Goal: Task Accomplishment & Management: Use online tool/utility

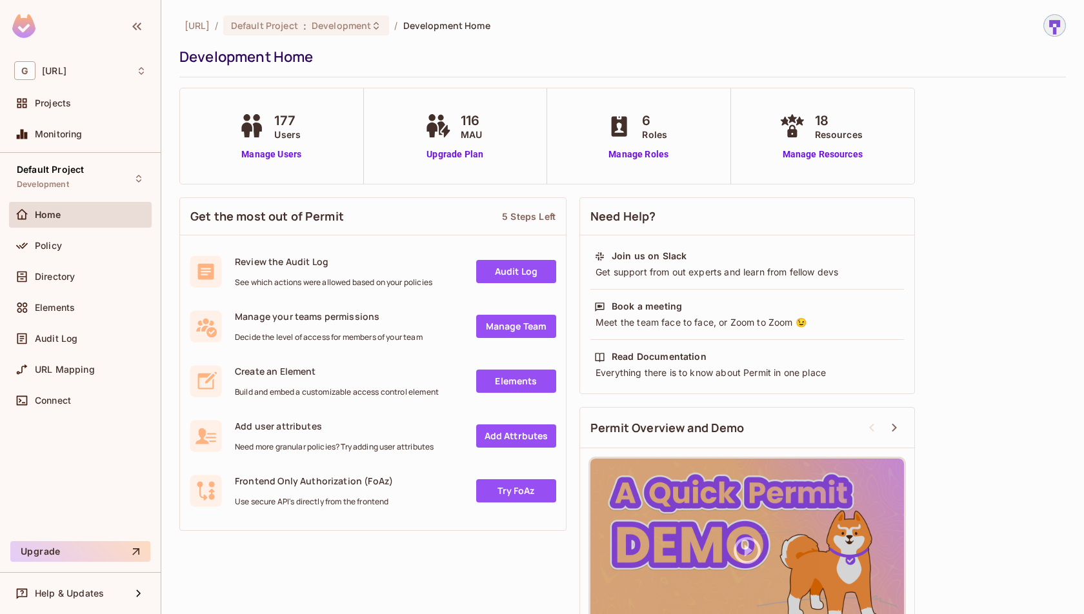
click at [1083, 223] on div "[URL] / Default Project : Development / Development Home Development Home 177 U…" at bounding box center [622, 307] width 923 height 614
click at [52, 257] on div "Policy" at bounding box center [80, 246] width 143 height 26
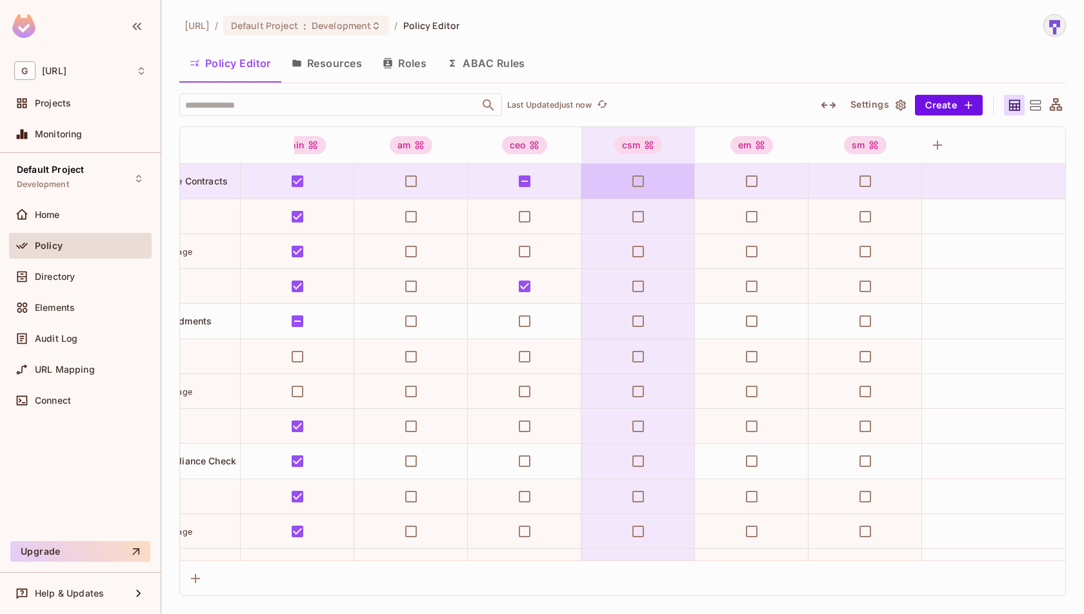
scroll to position [0, 37]
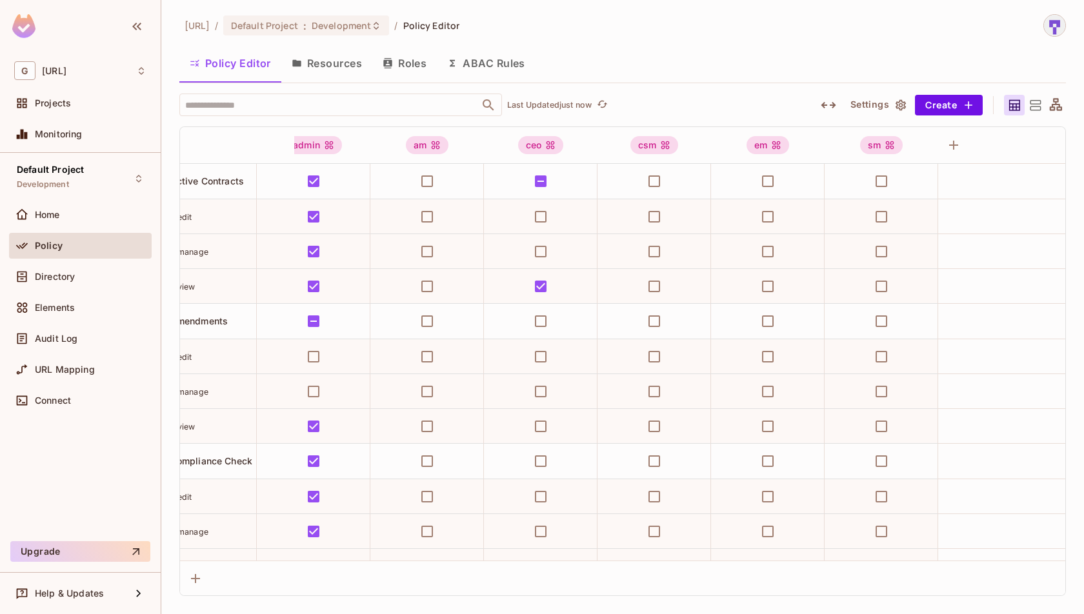
click at [334, 70] on button "Resources" at bounding box center [326, 63] width 91 height 32
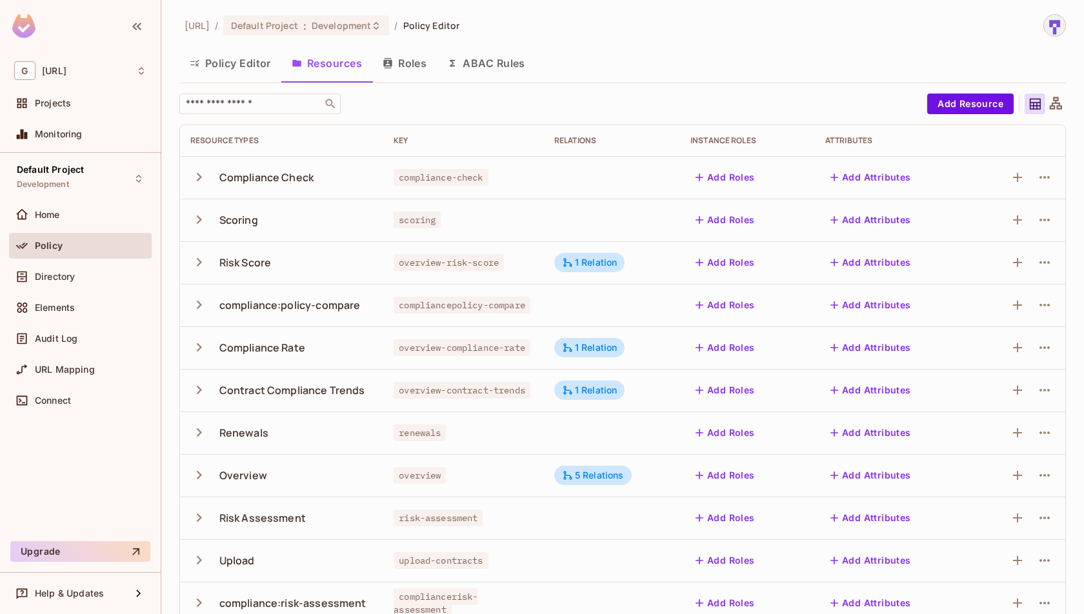
click at [254, 66] on button "Policy Editor" at bounding box center [230, 63] width 102 height 32
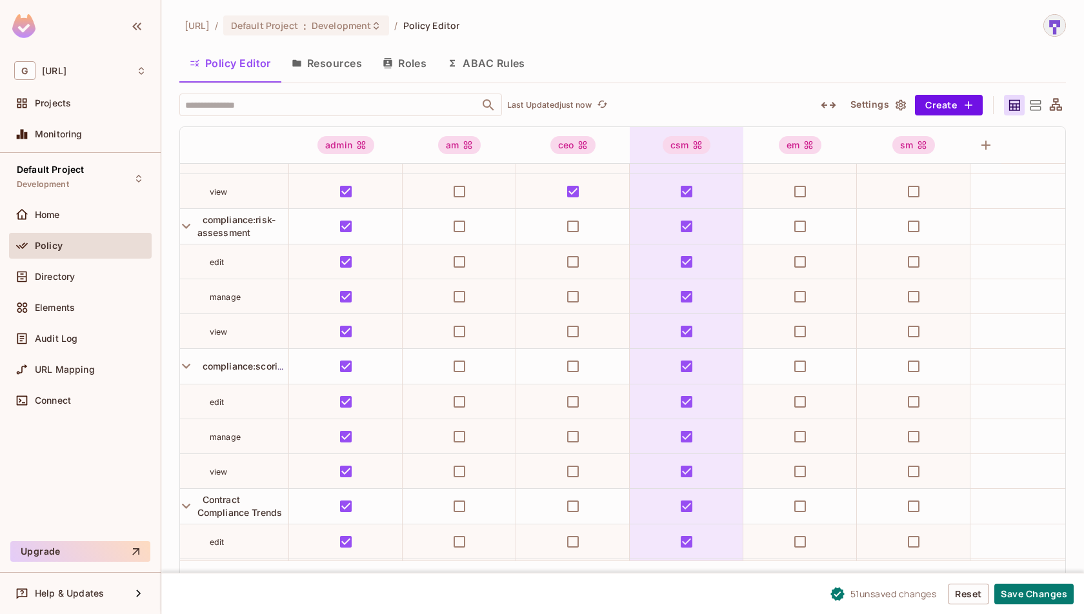
scroll to position [0, 5]
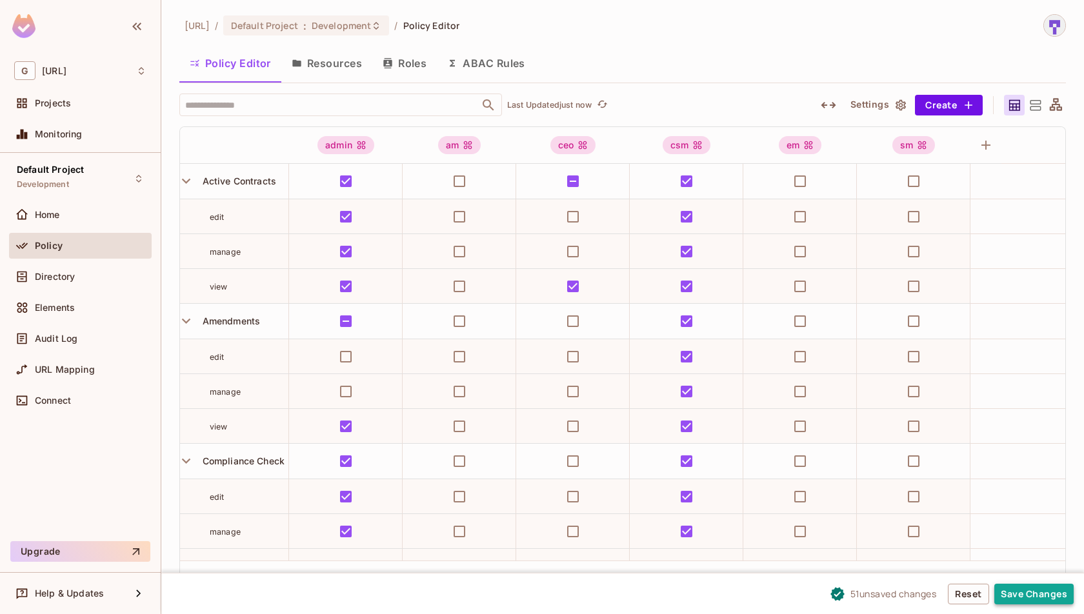
click at [1026, 588] on button "Save Changes" at bounding box center [1033, 594] width 79 height 21
click at [337, 69] on button "Resources" at bounding box center [326, 63] width 91 height 32
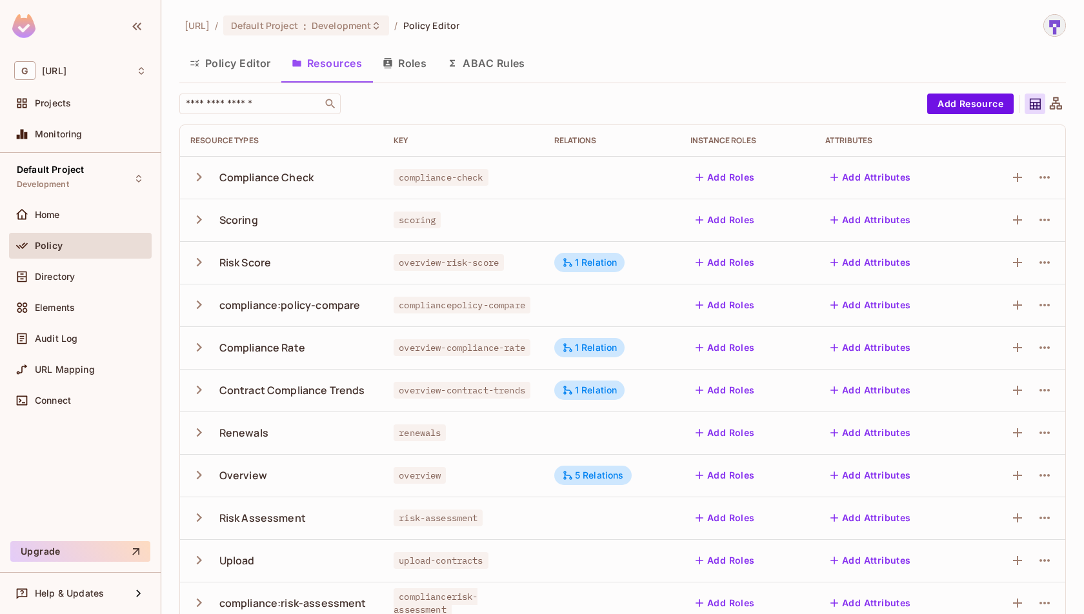
click at [260, 65] on button "Policy Editor" at bounding box center [230, 63] width 102 height 32
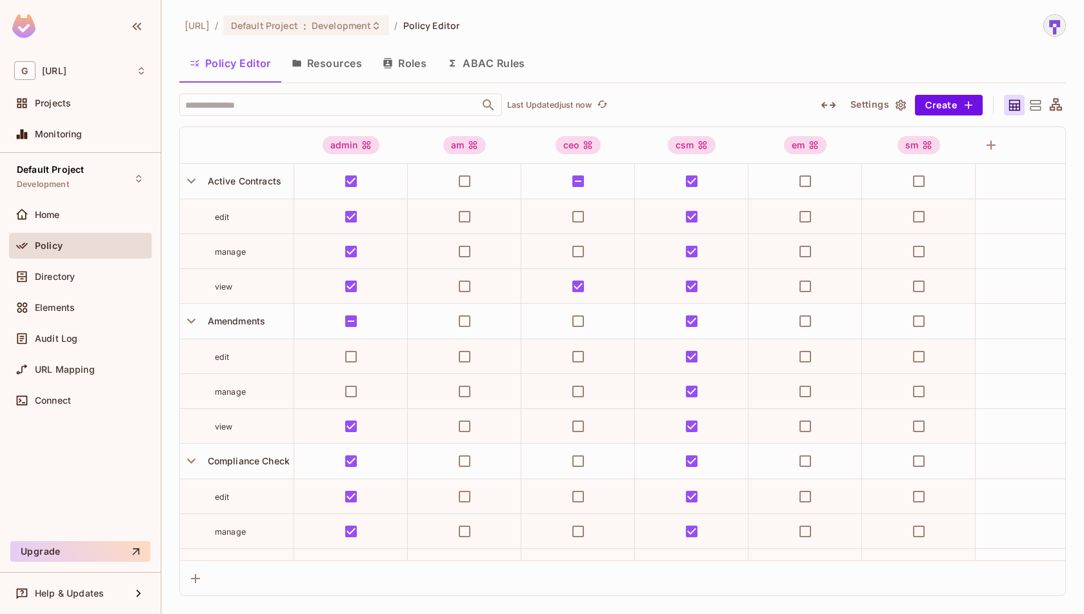
click at [715, 72] on div "Policy Editor Resources Roles ABAC Rules" at bounding box center [622, 63] width 886 height 32
click at [761, 23] on div "[URL] / Default Project : Development / Policy Editor" at bounding box center [622, 25] width 886 height 23
click at [1043, 593] on button "Save Changes" at bounding box center [1033, 594] width 79 height 21
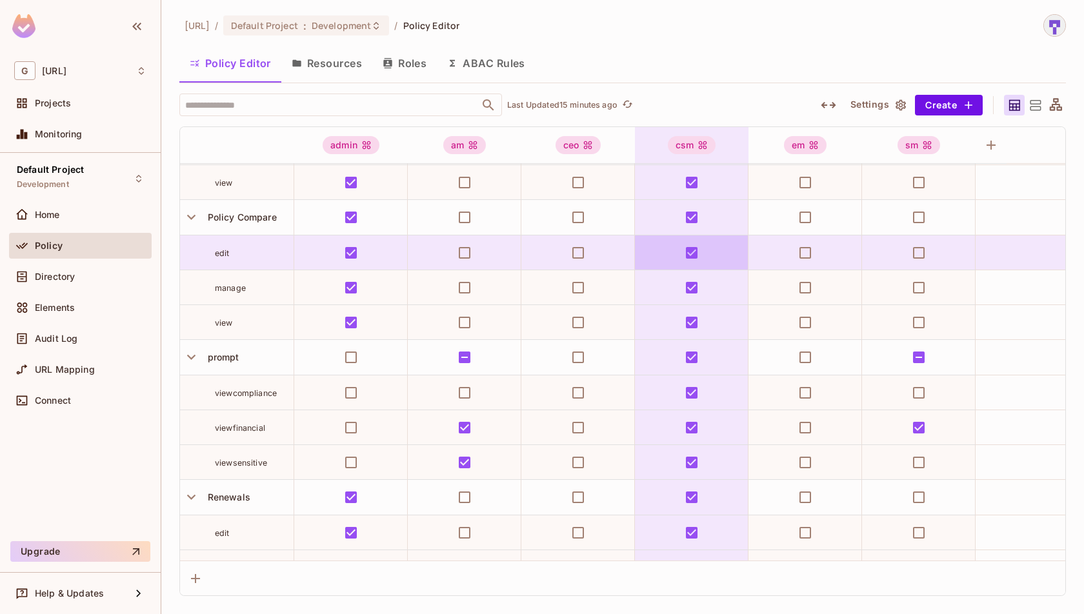
scroll to position [1382, 0]
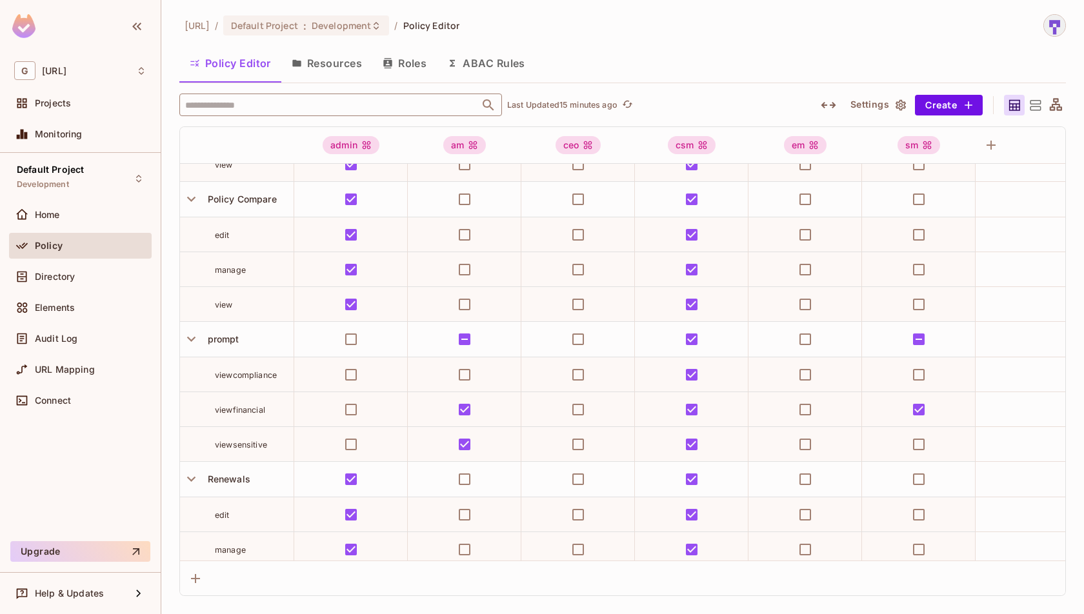
click at [368, 104] on input "text" at bounding box center [329, 105] width 295 height 23
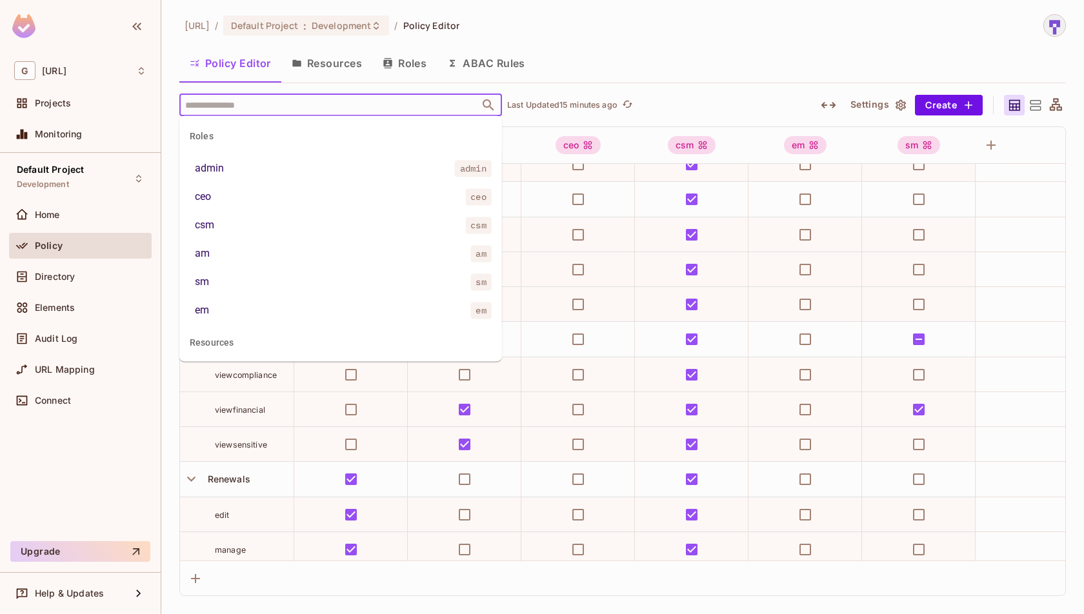
click at [799, 49] on div "Policy Editor Resources Roles ABAC Rules" at bounding box center [622, 63] width 886 height 32
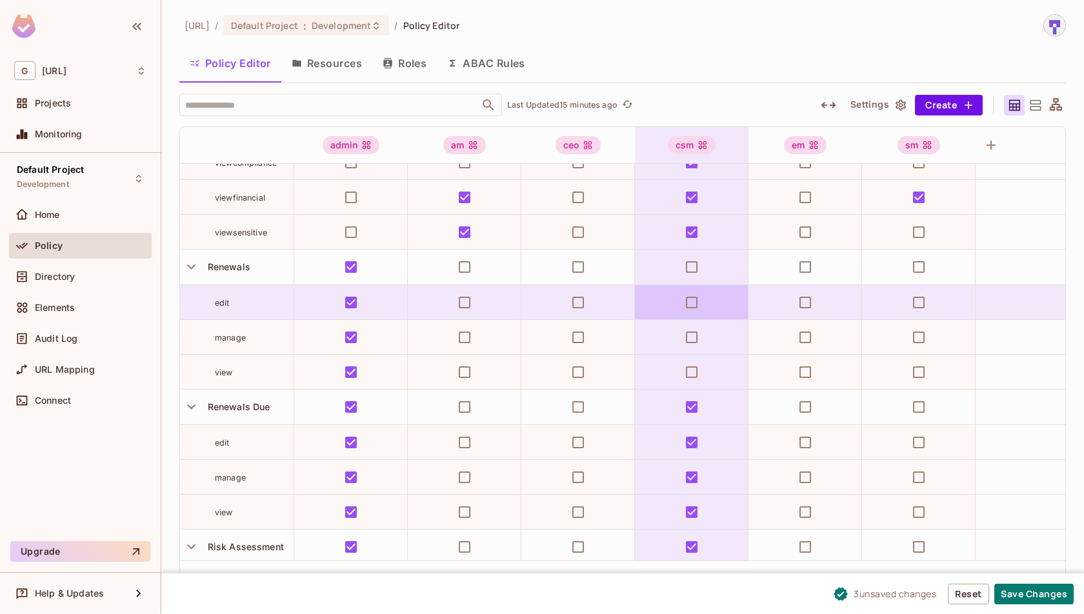
scroll to position [1611, 0]
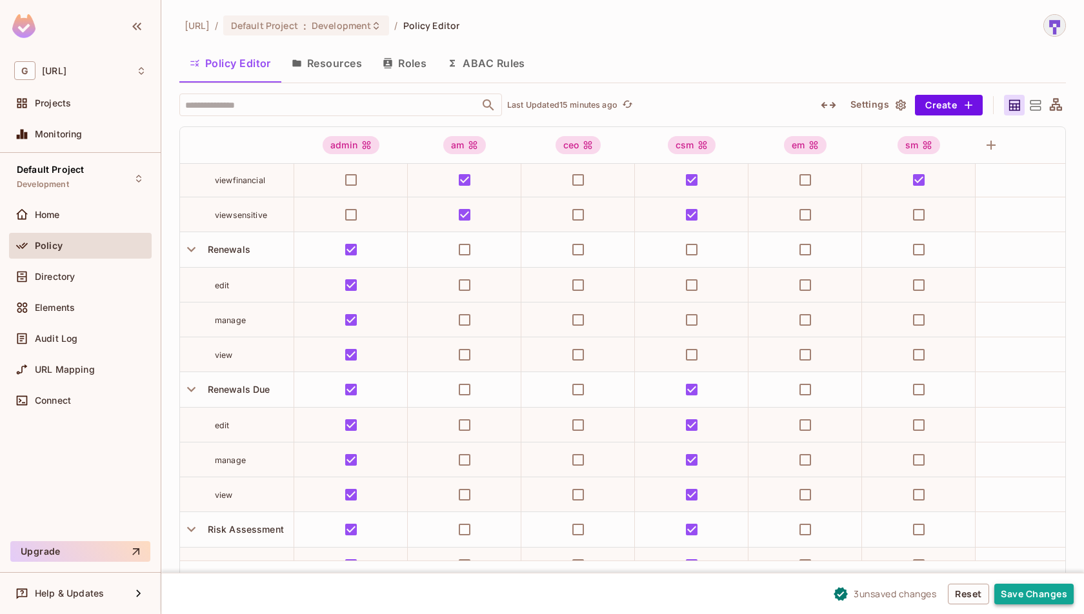
click at [1012, 592] on button "Save Changes" at bounding box center [1033, 594] width 79 height 21
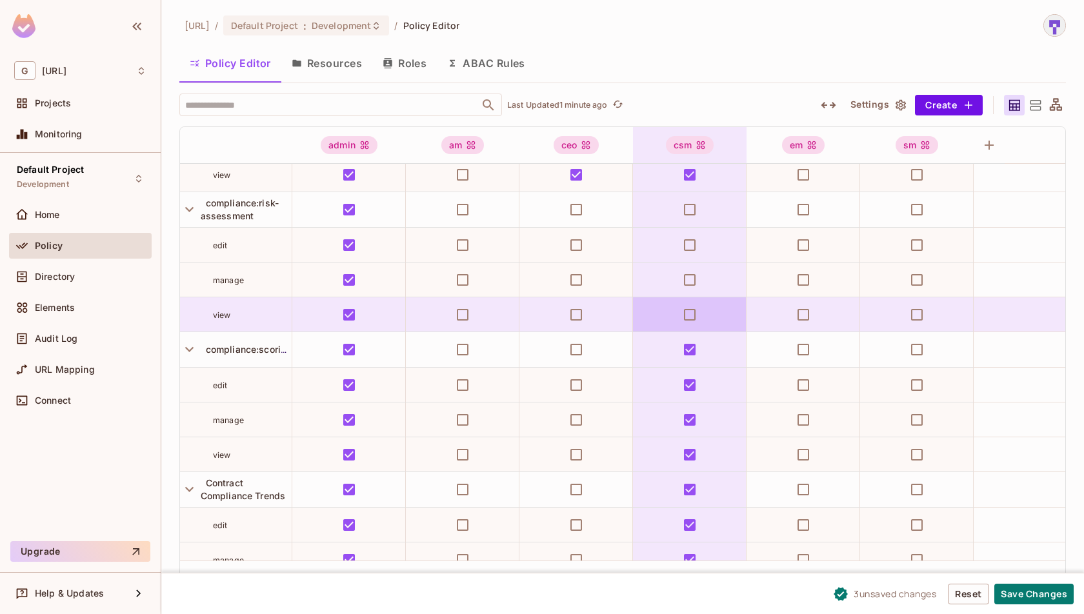
scroll to position [684, 2]
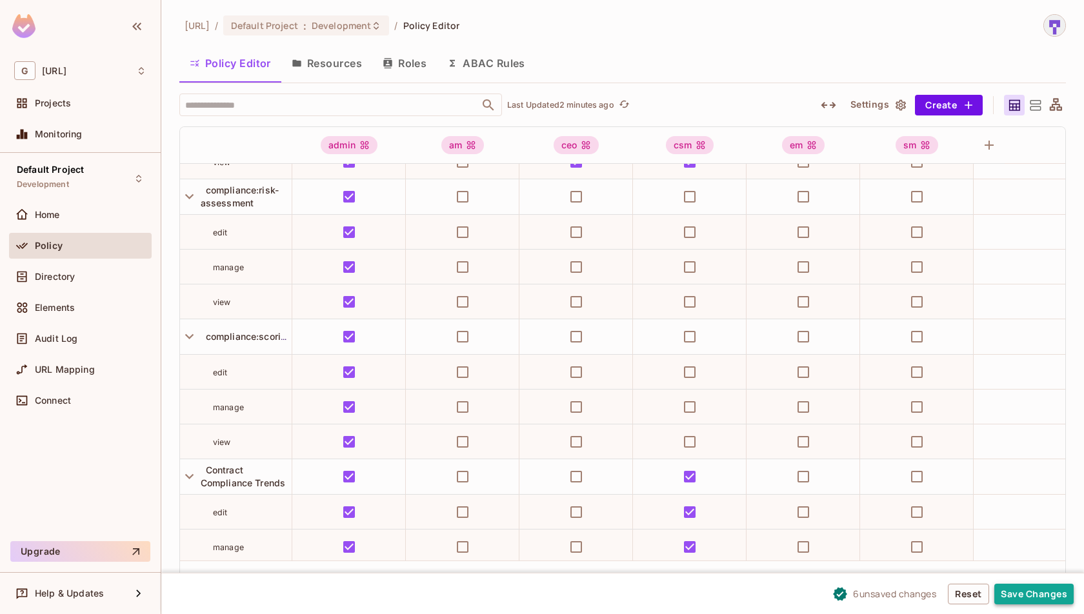
click at [1041, 595] on button "Save Changes" at bounding box center [1033, 594] width 79 height 21
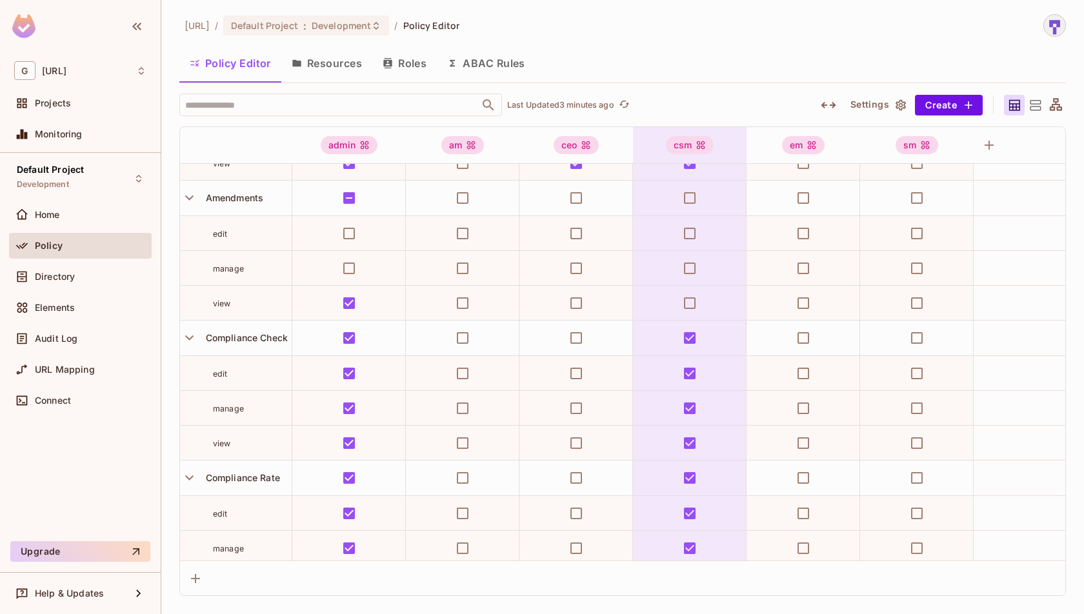
scroll to position [0, 2]
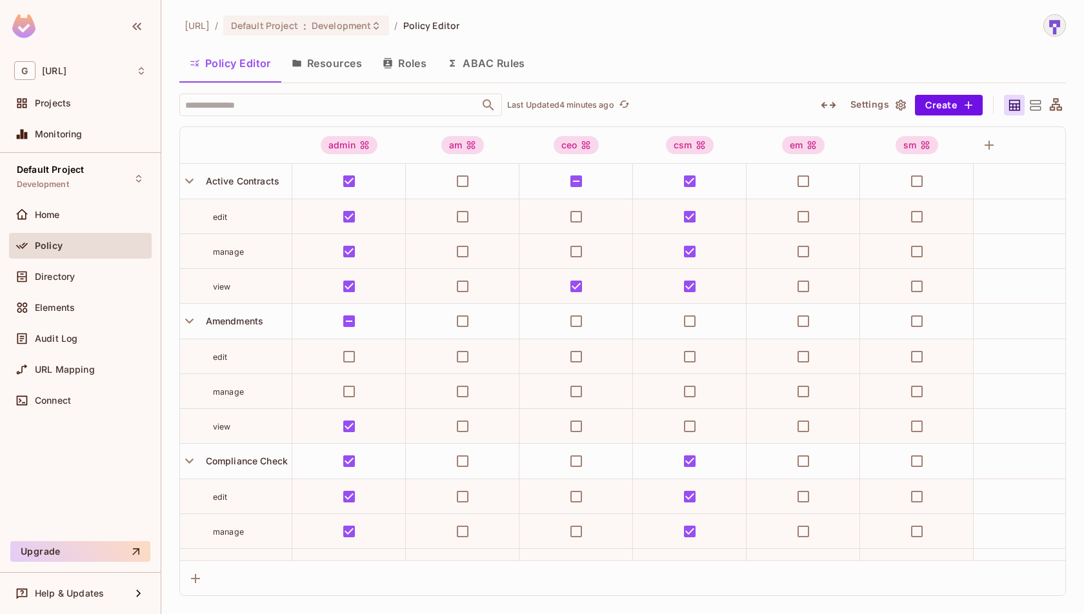
click at [734, 54] on div "Policy Editor Resources Roles ABAC Rules" at bounding box center [622, 63] width 886 height 32
click at [855, 46] on div "[URL] / Default Project : Development / Policy Editor Policy Editor Resources R…" at bounding box center [622, 305] width 886 height 582
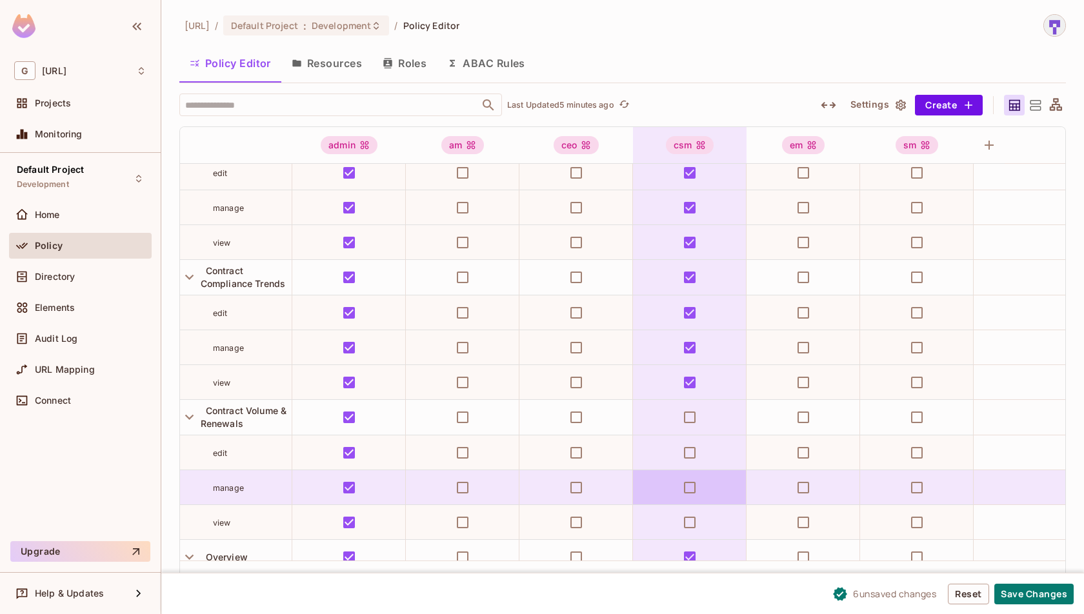
scroll to position [868, 2]
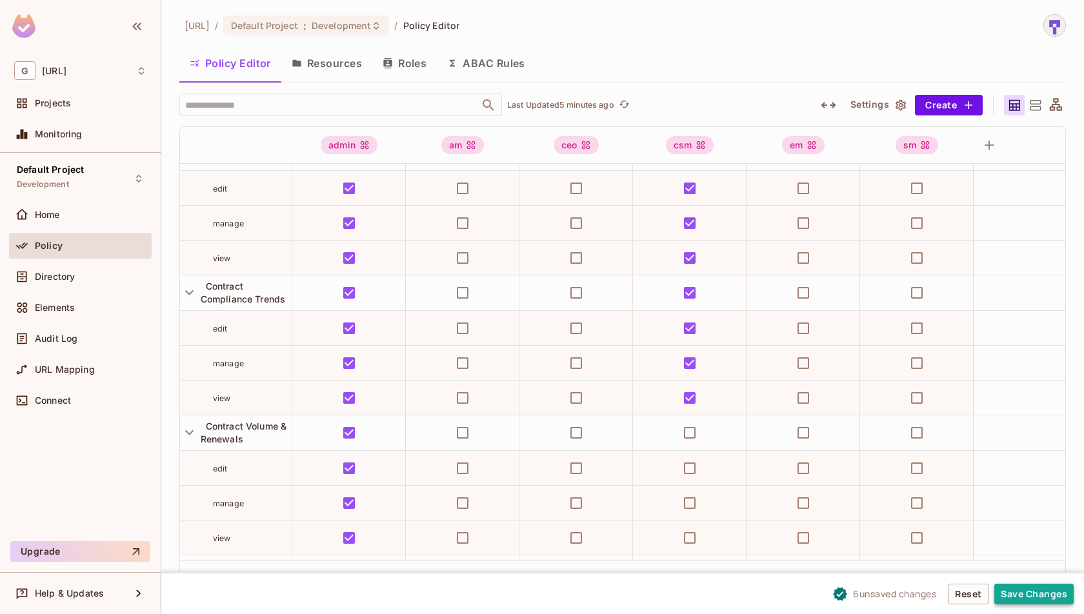
click at [1021, 595] on button "Save Changes" at bounding box center [1033, 594] width 79 height 21
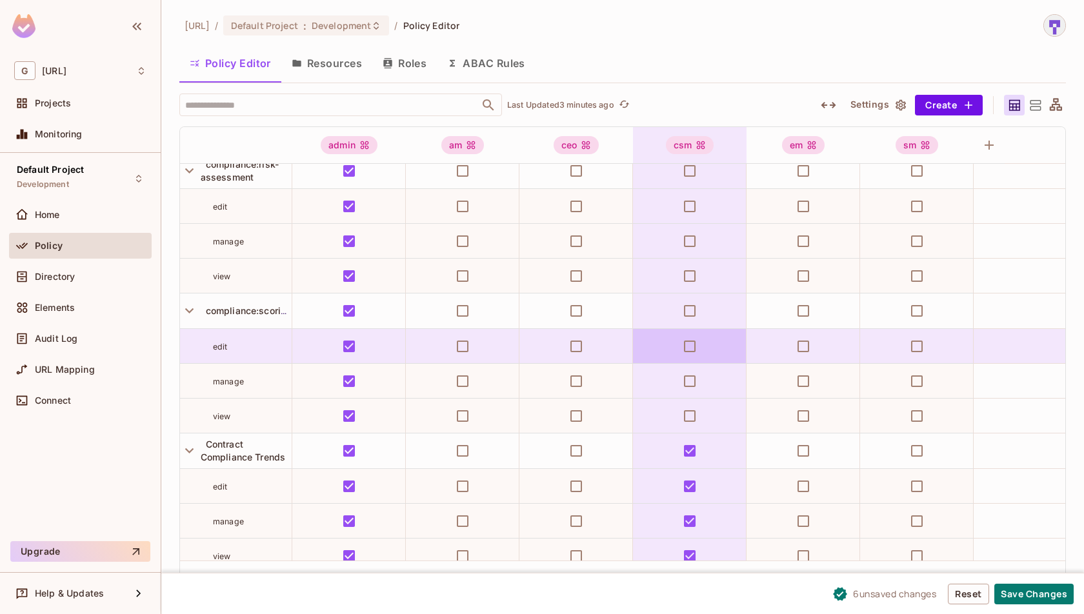
scroll to position [712, 2]
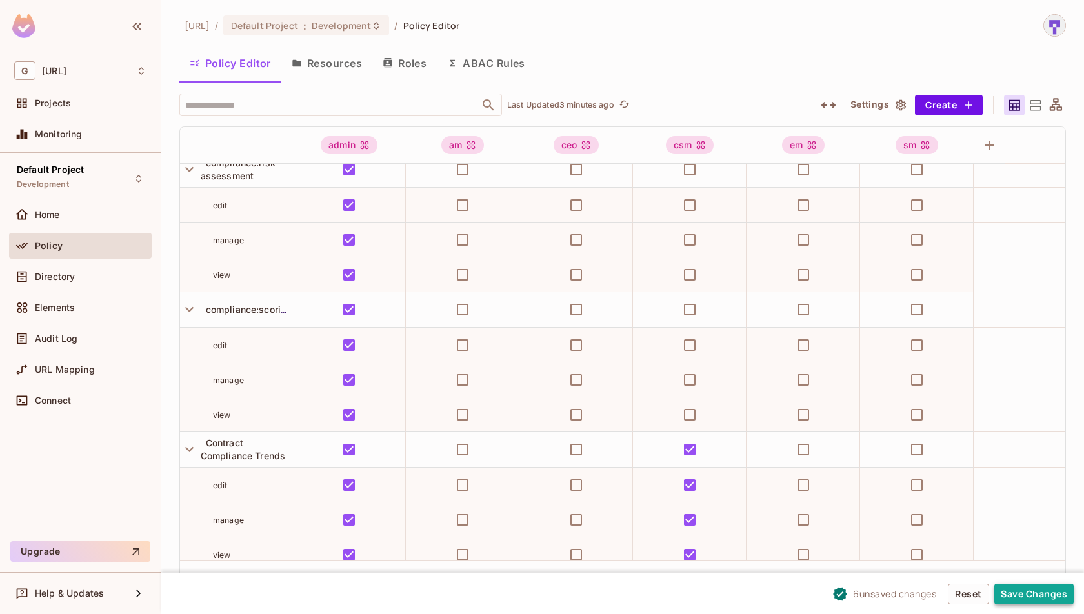
click at [1033, 595] on button "Save Changes" at bounding box center [1033, 594] width 79 height 21
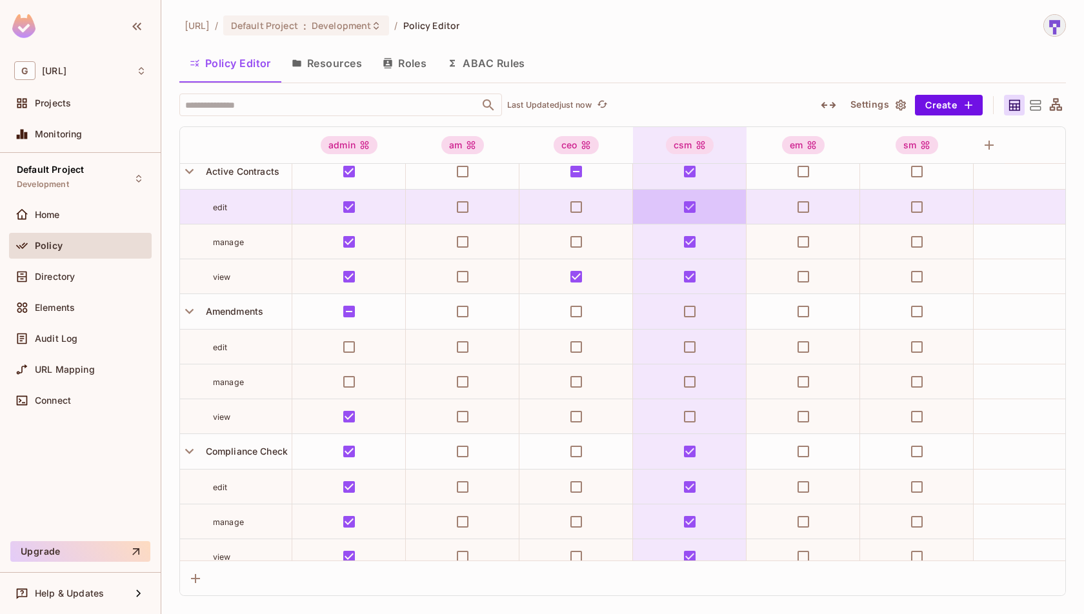
scroll to position [0, 2]
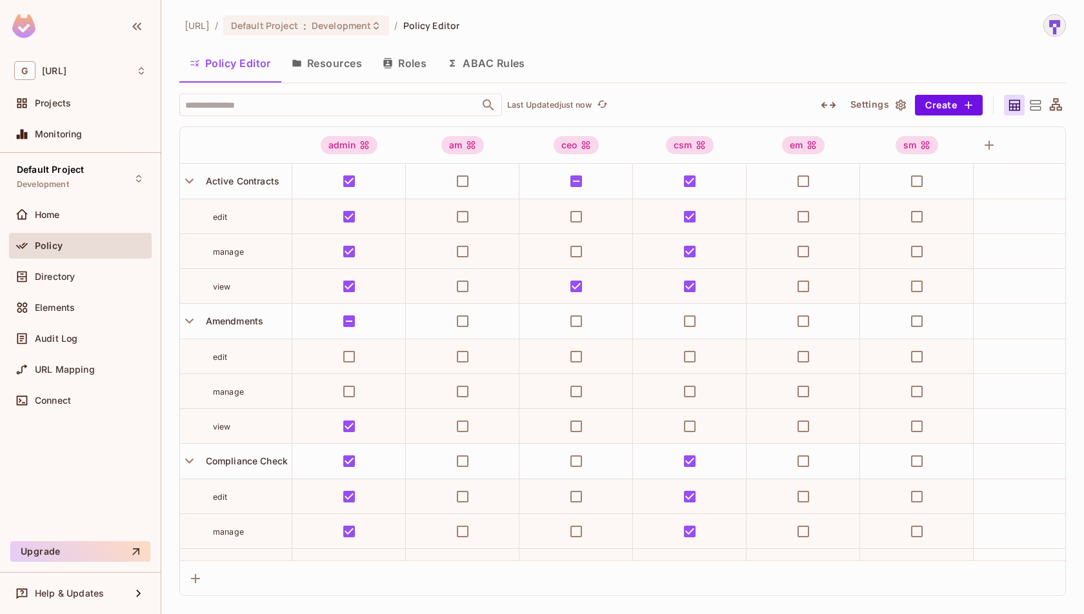
click at [816, 38] on div "[URL] / Default Project : Development / Policy Editor Policy Editor Resources R…" at bounding box center [622, 305] width 886 height 582
click at [421, 105] on input "text" at bounding box center [329, 105] width 295 height 23
type input "*"
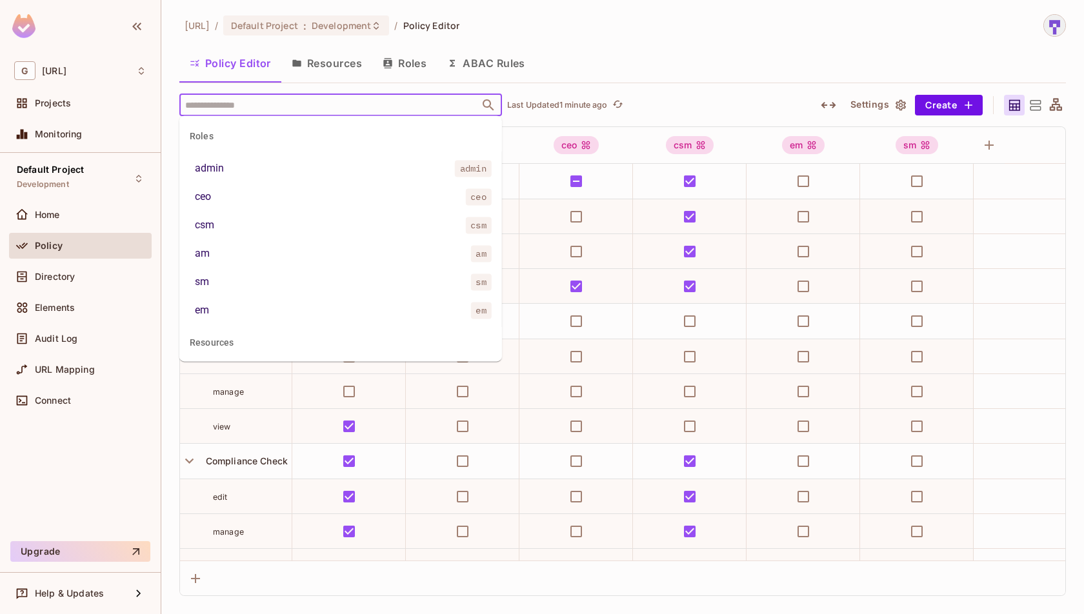
click at [687, 71] on div "Policy Editor Resources Roles ABAC Rules" at bounding box center [622, 63] width 886 height 32
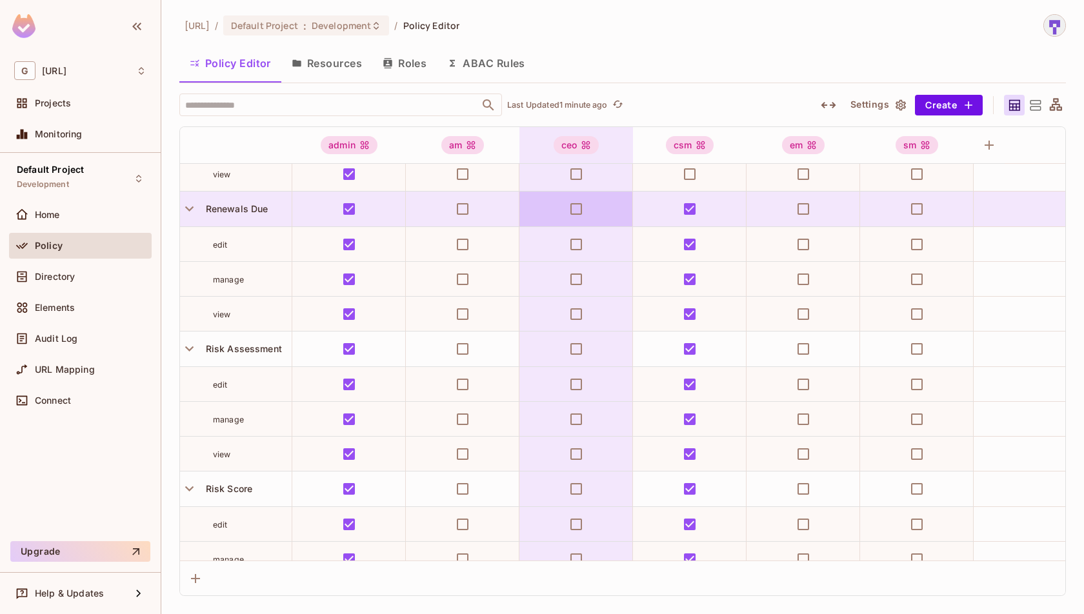
scroll to position [2117, 2]
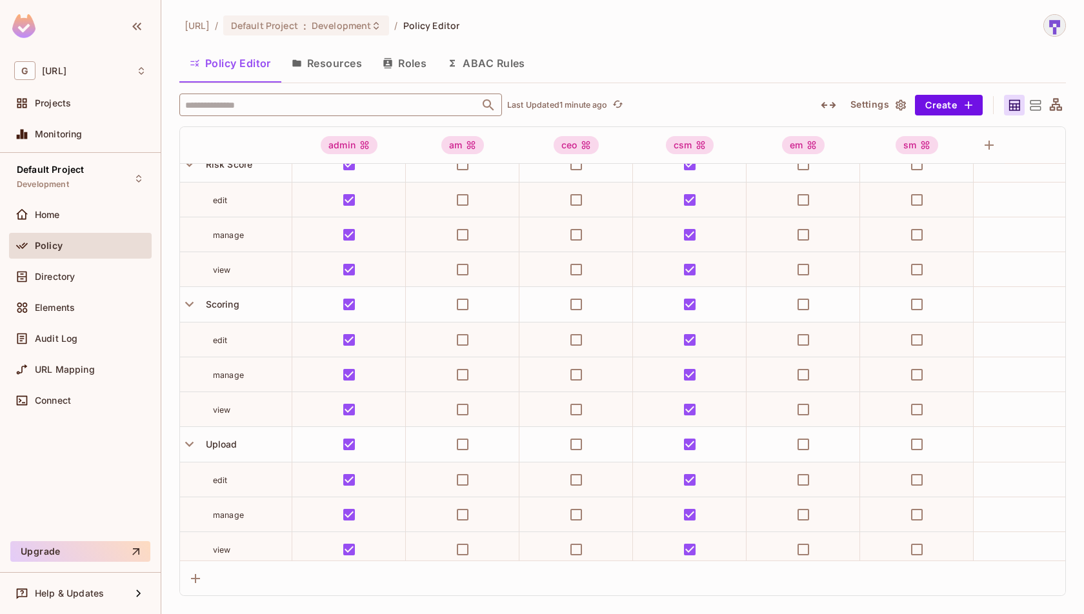
click at [299, 110] on input "text" at bounding box center [329, 105] width 295 height 23
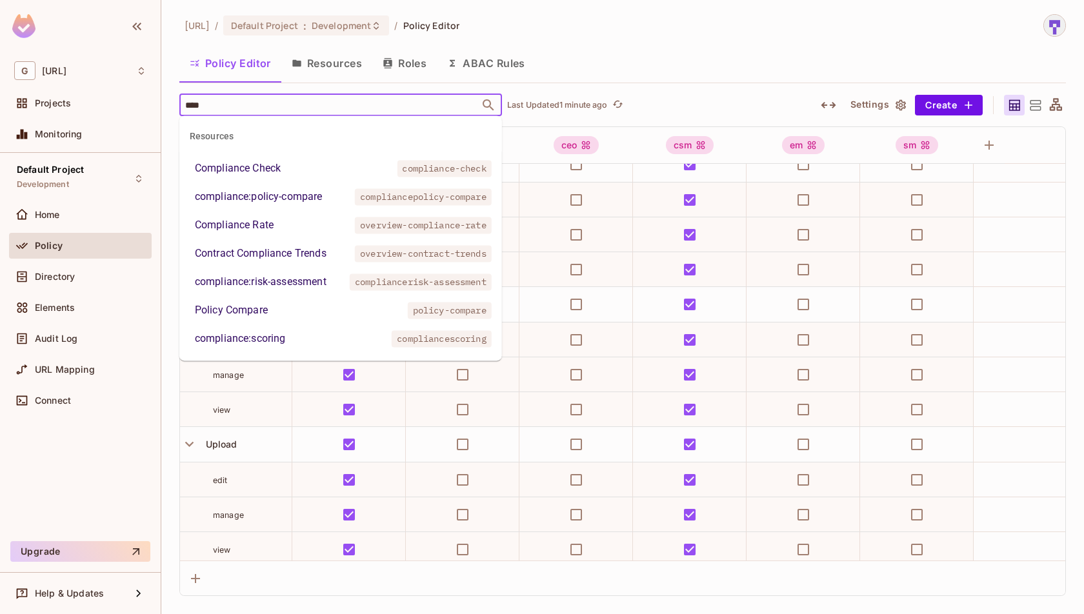
type input "*****"
click at [318, 204] on div "compliance:policy-compare" at bounding box center [259, 196] width 128 height 15
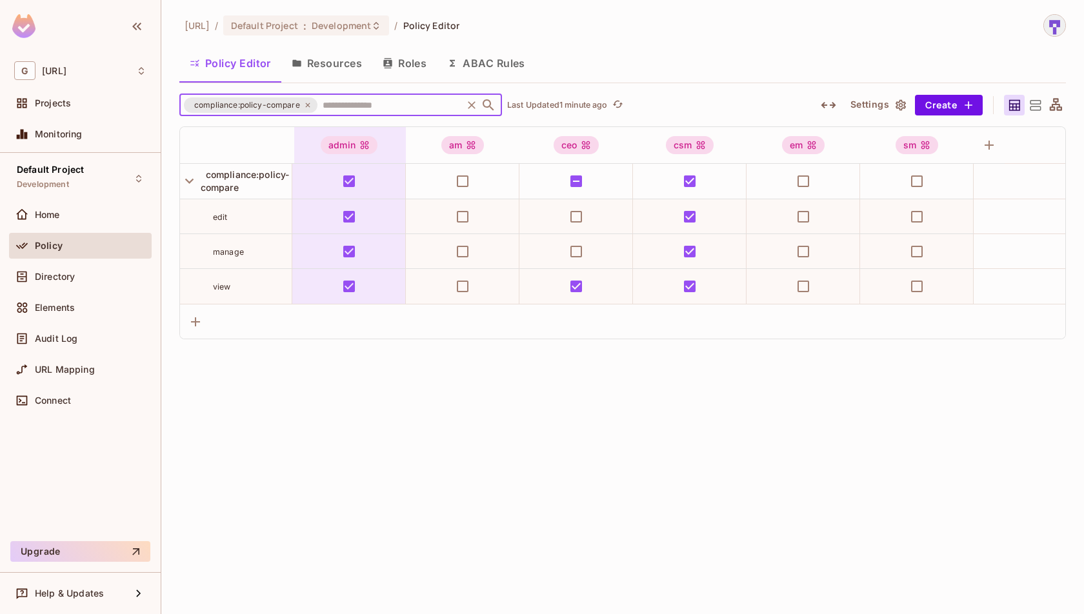
scroll to position [0, 2]
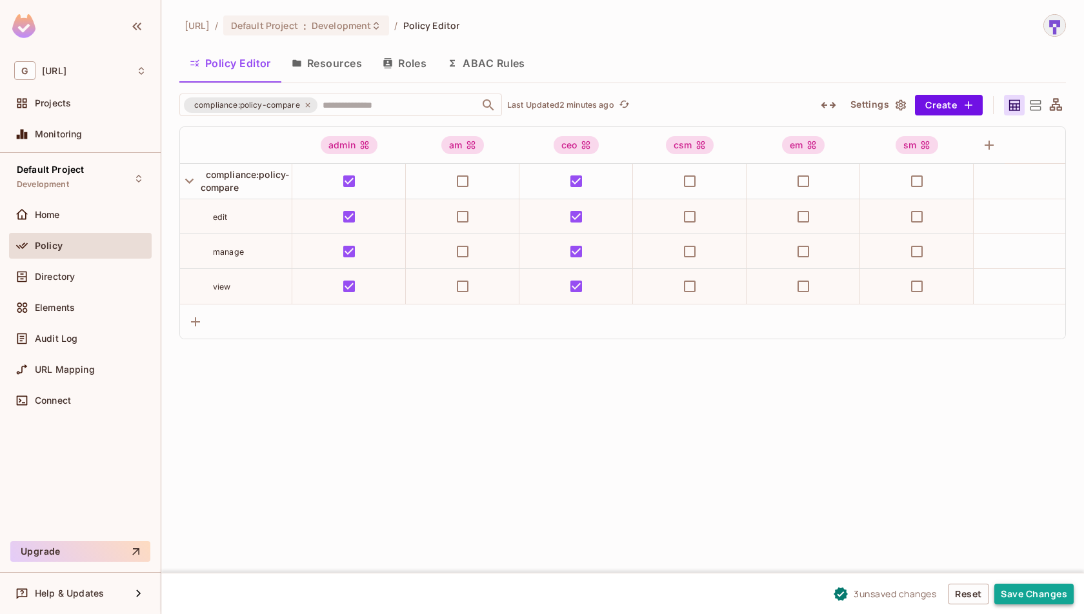
click at [1030, 597] on button "Save Changes" at bounding box center [1033, 594] width 79 height 21
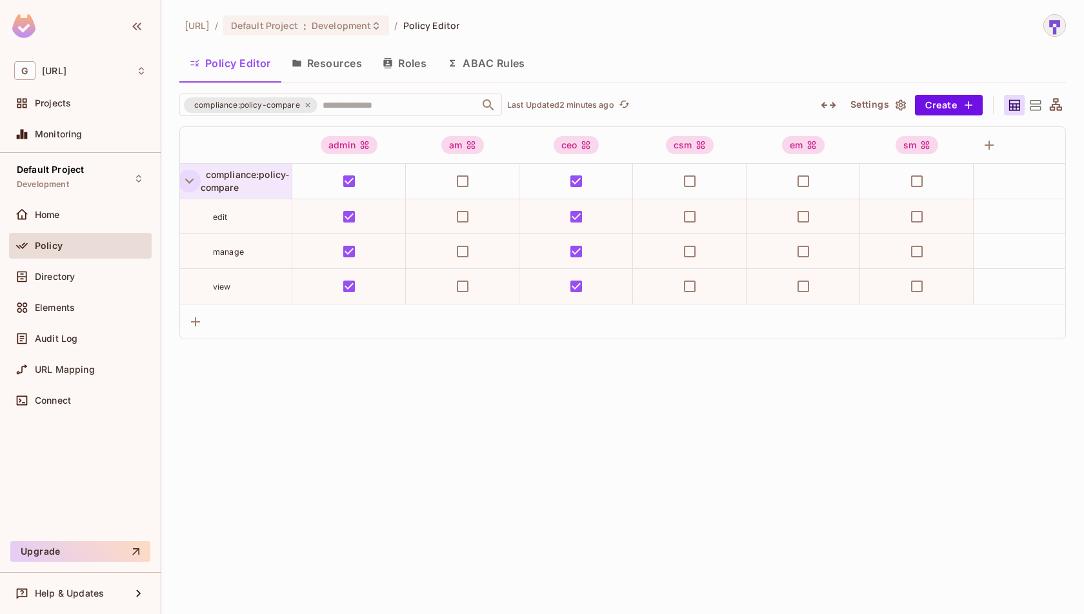
click at [183, 174] on icon "button" at bounding box center [189, 180] width 17 height 17
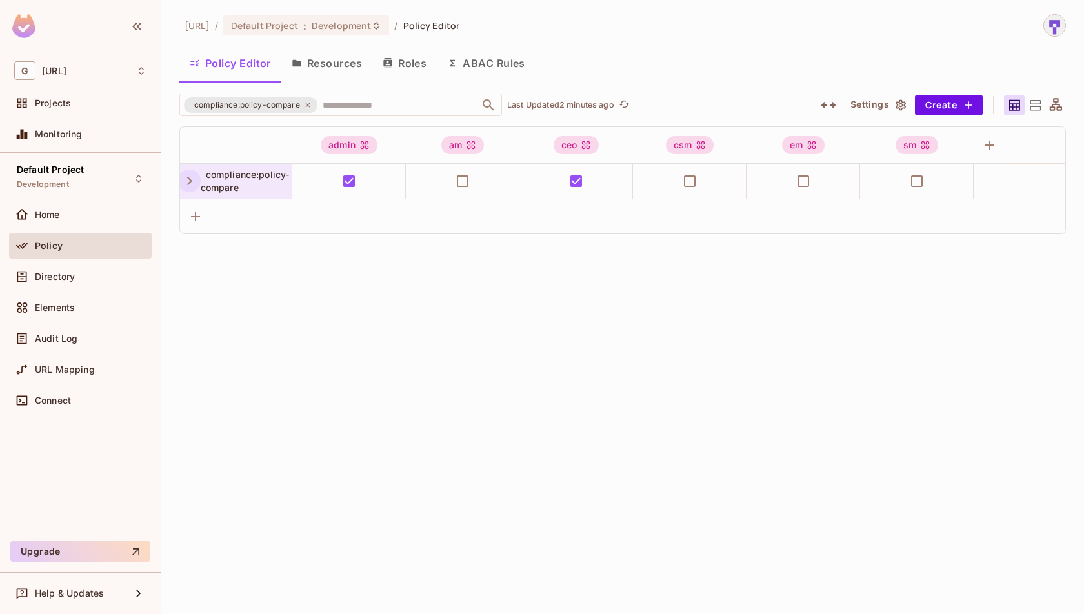
click at [183, 174] on icon "button" at bounding box center [189, 180] width 17 height 17
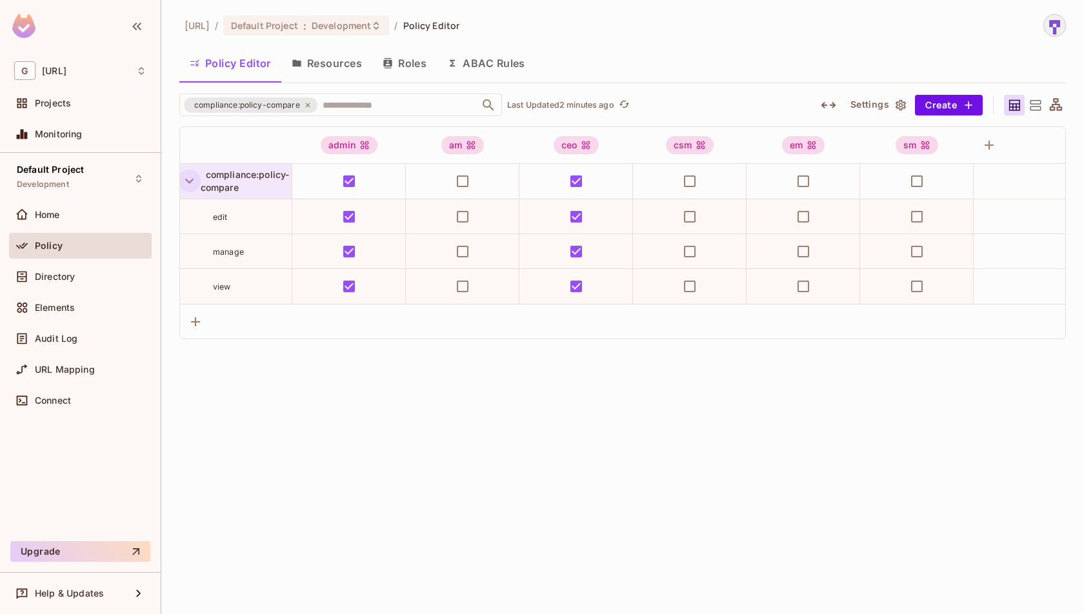
click at [331, 434] on div "[URL] / Default Project : Development / Policy Editor Policy Editor Resources R…" at bounding box center [622, 307] width 923 height 614
click at [760, 39] on div "[URL] / Default Project : Development / Policy Editor Policy Editor Resources R…" at bounding box center [622, 176] width 886 height 325
